Goal: Ask a question

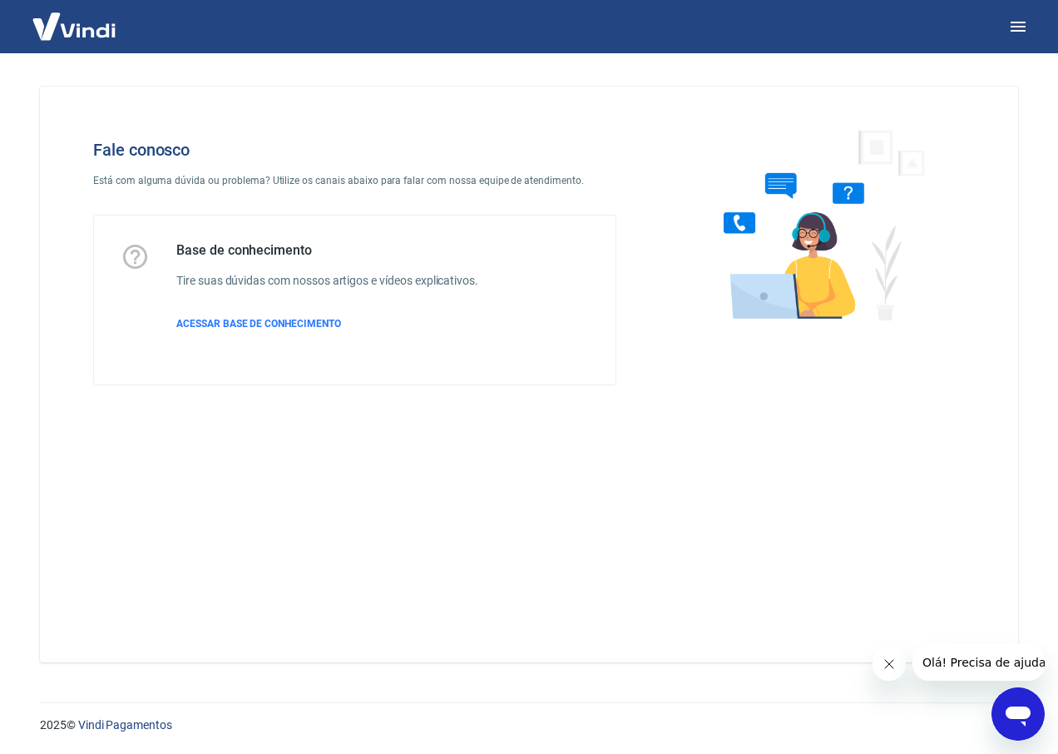
click at [882, 665] on icon "Fechar mensagem da empresa" at bounding box center [888, 663] width 13 height 13
click at [255, 321] on span "ACESSAR BASE DE CONHECIMENTO" at bounding box center [258, 324] width 165 height 12
